Goal: Task Accomplishment & Management: Manage account settings

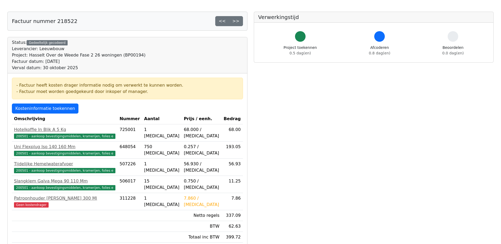
scroll to position [26, 0]
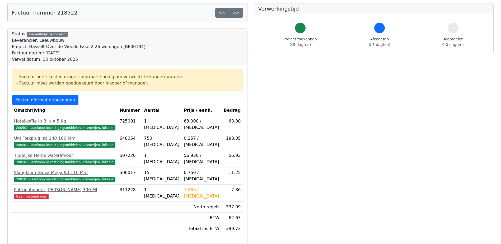
click at [46, 190] on div "Patroonhouder Kit Dcg 300 Ml" at bounding box center [64, 190] width 101 height 6
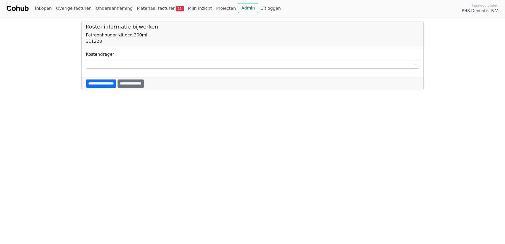
click at [117, 65] on span at bounding box center [252, 64] width 333 height 9
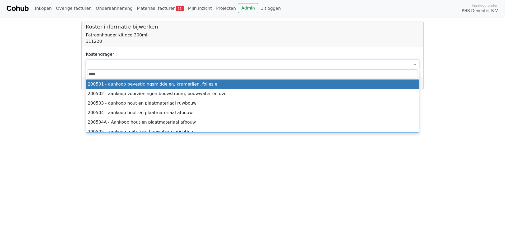
type input "****"
select select "****"
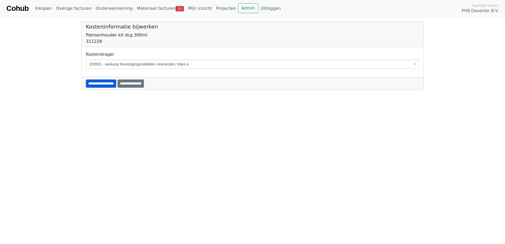
click at [103, 85] on input "**********" at bounding box center [101, 83] width 30 height 8
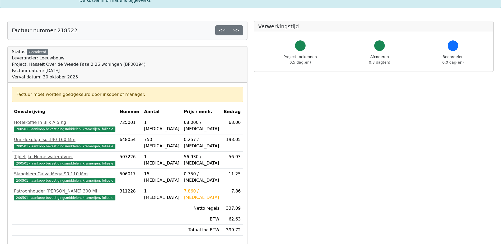
scroll to position [53, 0]
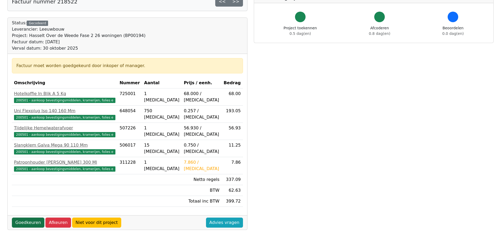
click at [26, 222] on link "Goedkeuren" at bounding box center [28, 222] width 32 height 10
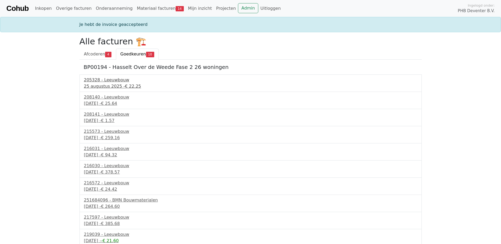
click at [102, 83] on div "205328 - Leeuwbouw" at bounding box center [250, 80] width 333 height 6
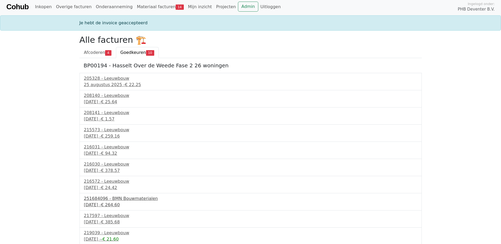
scroll to position [2, 0]
click at [108, 234] on div "219039 - Leeuwbouw" at bounding box center [250, 232] width 333 height 6
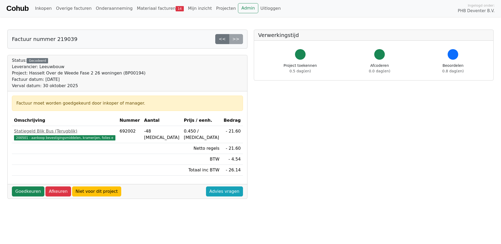
click at [30, 185] on div "Goedkeuren Afkeuren Niet voor dit project Advies vragen" at bounding box center [127, 191] width 239 height 15
click at [30, 192] on link "Goedkeuren" at bounding box center [28, 191] width 32 height 10
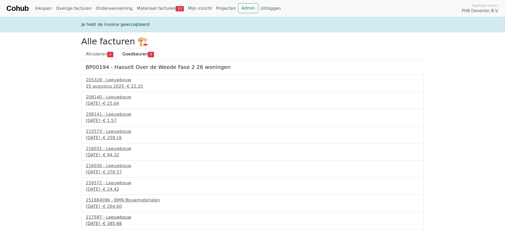
click at [106, 225] on div "[DATE] - € 385.68" at bounding box center [252, 223] width 333 height 6
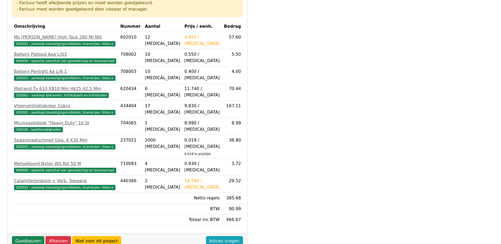
scroll to position [148, 0]
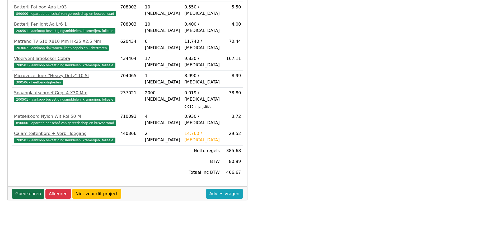
click at [34, 189] on link "Goedkeuren" at bounding box center [28, 194] width 32 height 10
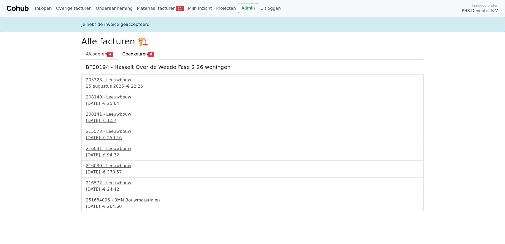
click at [107, 199] on div "251684096 - BMN Bouwmaterialen" at bounding box center [252, 200] width 333 height 6
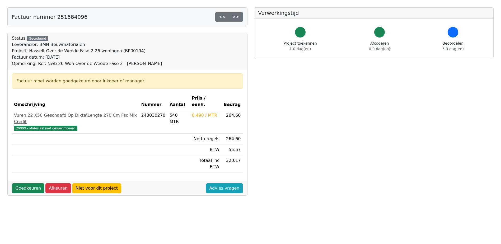
scroll to position [53, 0]
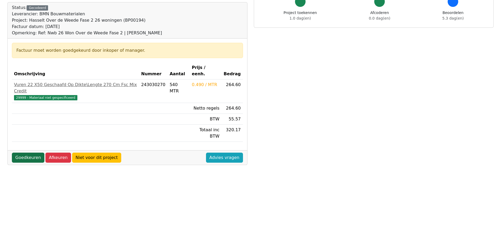
click at [24, 153] on link "Goedkeuren" at bounding box center [28, 158] width 32 height 10
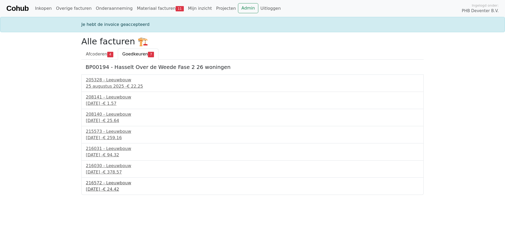
click at [108, 186] on div "24 september 2025 - € 24.42" at bounding box center [252, 189] width 333 height 6
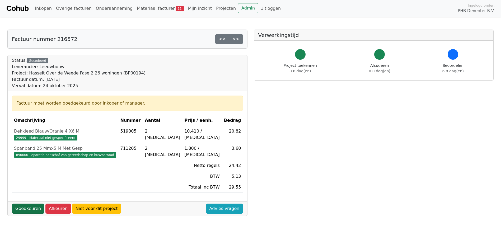
click at [26, 207] on link "Goedkeuren" at bounding box center [28, 208] width 32 height 10
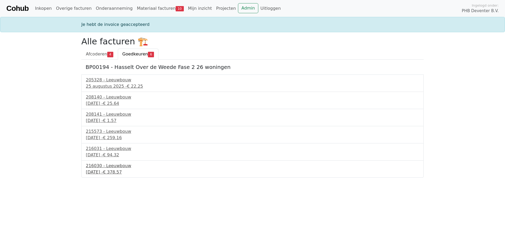
click at [96, 168] on div "216030 - Leeuwbouw" at bounding box center [252, 166] width 333 height 6
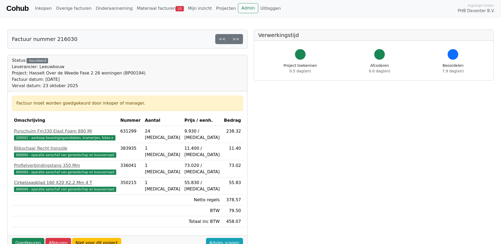
scroll to position [26, 0]
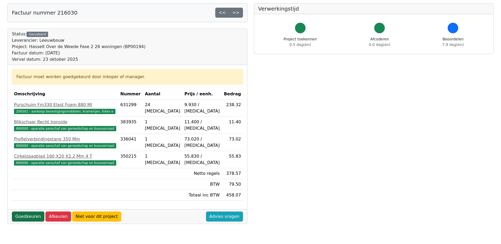
click at [21, 215] on link "Goedkeuren" at bounding box center [28, 216] width 32 height 10
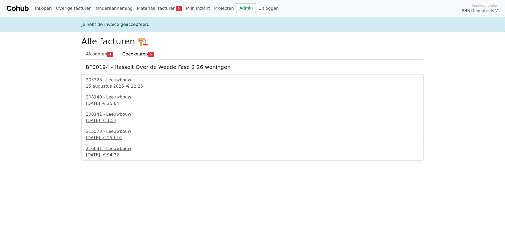
click at [102, 153] on div "[DATE] - € 94.32" at bounding box center [252, 155] width 333 height 6
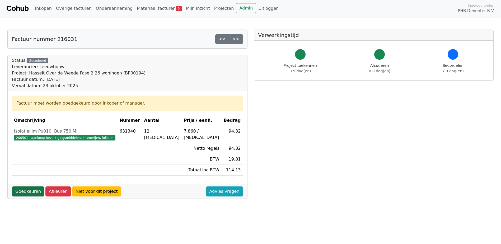
click at [30, 189] on link "Goedkeuren" at bounding box center [28, 191] width 32 height 10
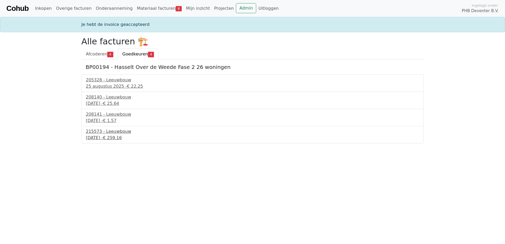
click at [105, 134] on div "215573 - Leeuwbouw" at bounding box center [252, 131] width 333 height 6
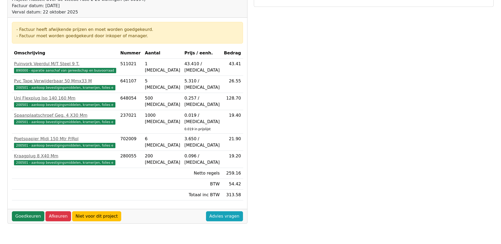
scroll to position [79, 0]
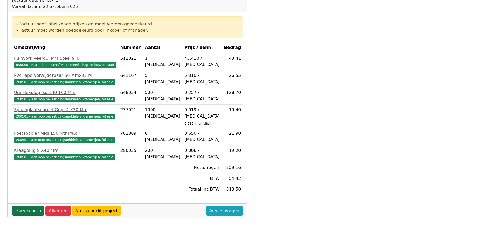
click at [32, 206] on link "Goedkeuren" at bounding box center [28, 211] width 32 height 10
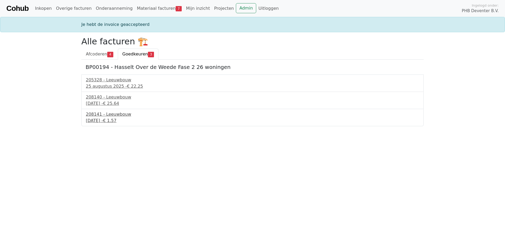
click at [104, 116] on div "208141 - Leeuwbouw" at bounding box center [252, 114] width 333 height 6
click at [110, 102] on div "2 september 2025 - € 25.64" at bounding box center [252, 103] width 333 height 6
click at [116, 90] on div "205328 - Leeuwbouw 25 augustus 2025 - € 22.25" at bounding box center [252, 82] width 342 height 17
click at [115, 85] on div "25 augustus 2025 - € 22.25" at bounding box center [252, 86] width 333 height 6
